Goal: Task Accomplishment & Management: Manage account settings

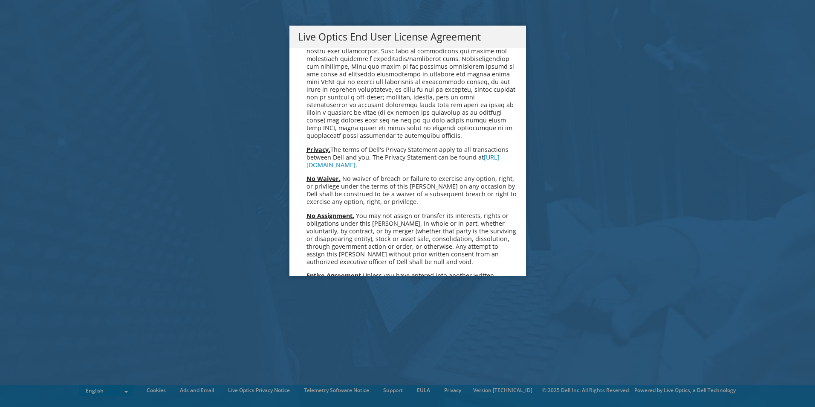
scroll to position [3223, 0]
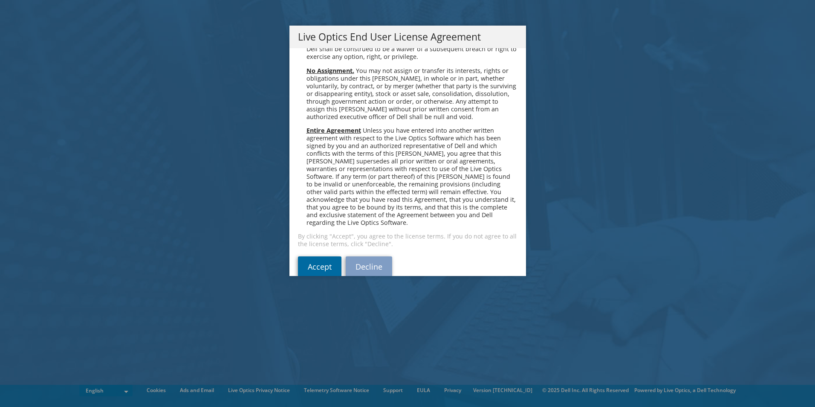
click at [311, 256] on link "Accept" at bounding box center [319, 266] width 43 height 20
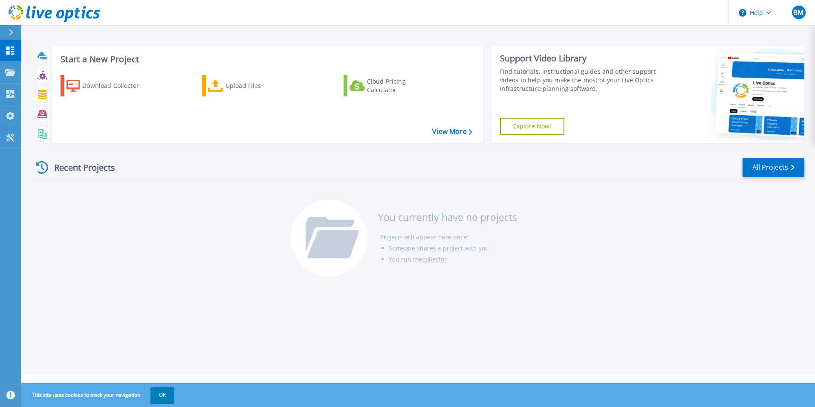
drag, startPoint x: 64, startPoint y: 228, endPoint x: 84, endPoint y: 226, distance: 19.3
click at [64, 228] on div "Recent Projects All Projects You currently have no projects Projects will appea…" at bounding box center [418, 217] width 771 height 135
drag, startPoint x: 698, startPoint y: 227, endPoint x: 689, endPoint y: 222, distance: 10.5
click at [696, 224] on div "Recent Projects All Projects You currently have no projects Projects will appea…" at bounding box center [418, 217] width 771 height 135
